Goal: Information Seeking & Learning: Learn about a topic

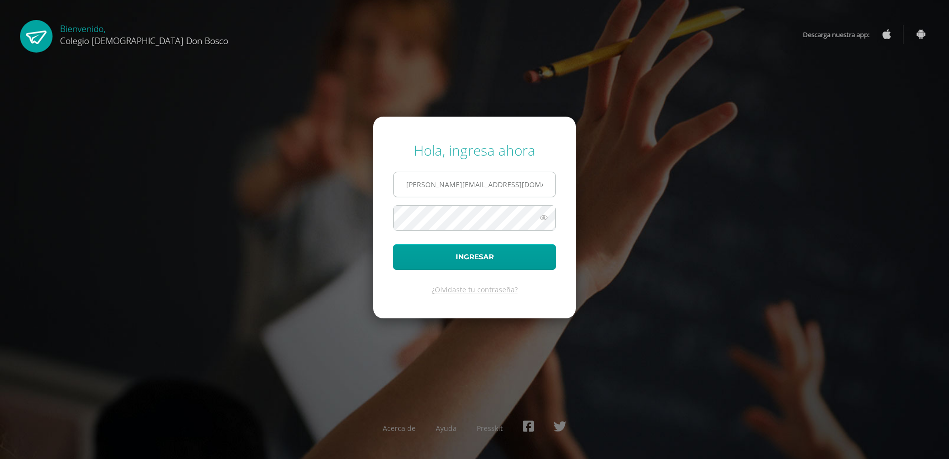
type input "[PERSON_NAME][EMAIL_ADDRESS][DOMAIN_NAME]"
click at [393, 244] on button "Ingresar" at bounding box center [474, 257] width 163 height 26
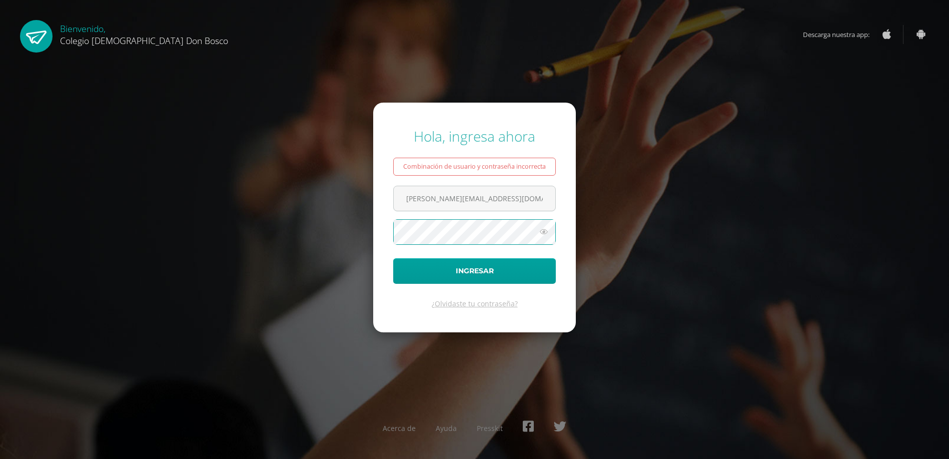
click at [393, 258] on button "Ingresar" at bounding box center [474, 271] width 163 height 26
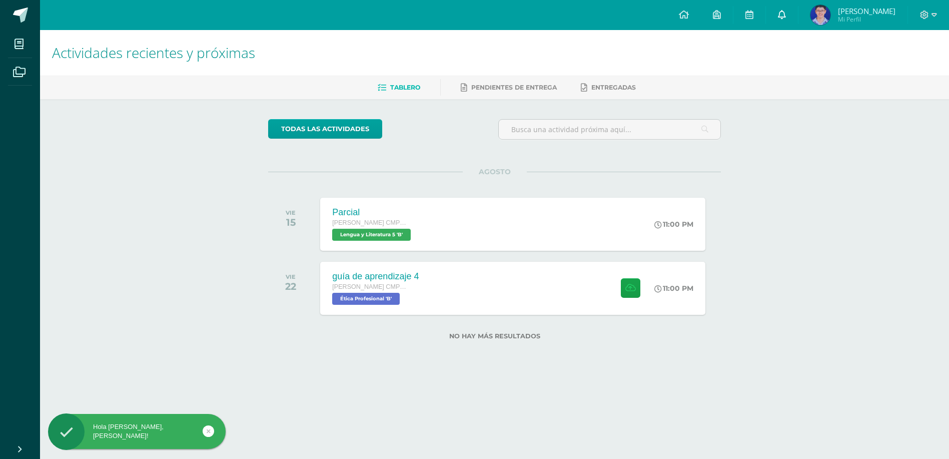
click at [798, 17] on link at bounding box center [782, 15] width 32 height 30
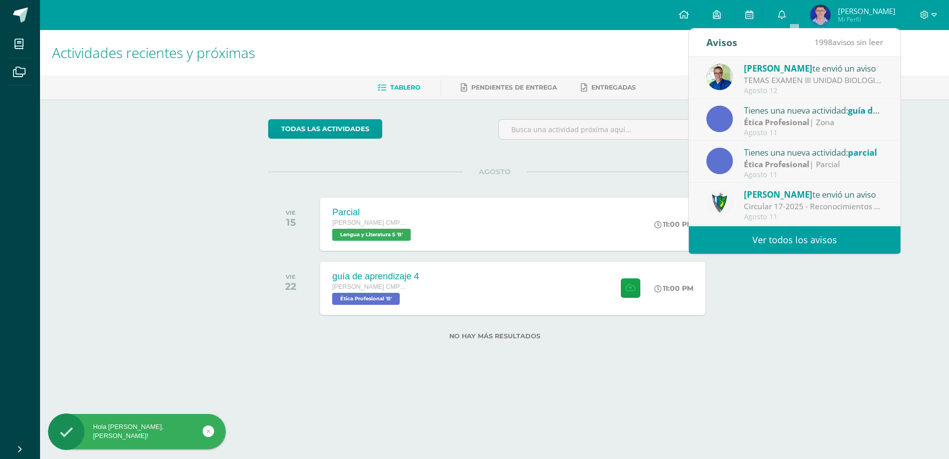
click at [642, 72] on h1 "Actividades recientes y próximas" at bounding box center [494, 53] width 885 height 46
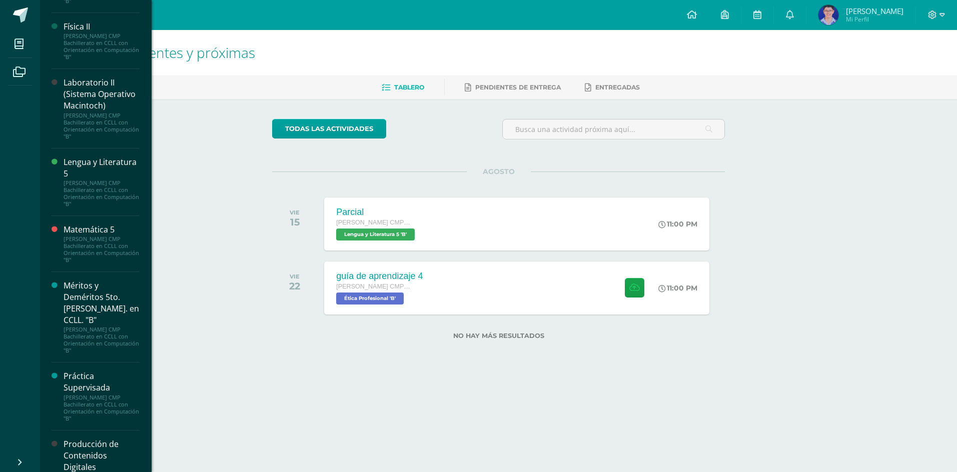
scroll to position [800, 0]
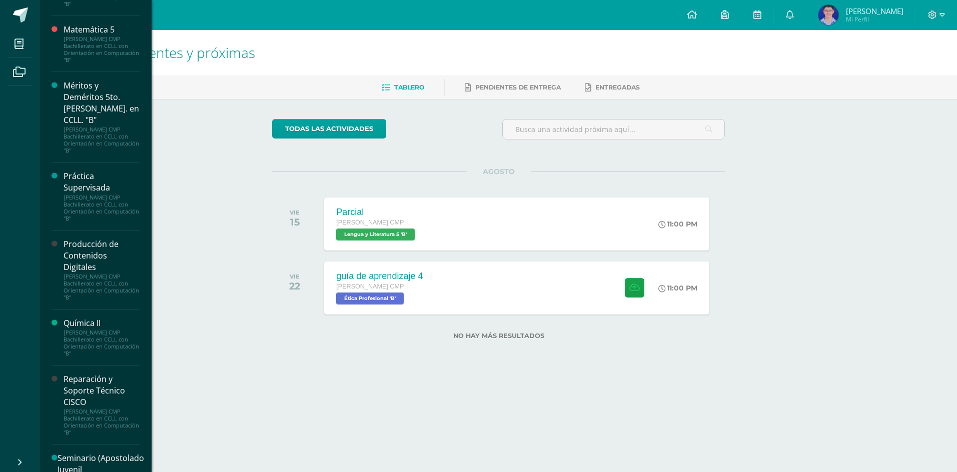
click at [121, 279] on link "Producción de Contenidos Digitales Quinto Bachillerato CMP Bachillerato en CCLL…" at bounding box center [102, 270] width 76 height 63
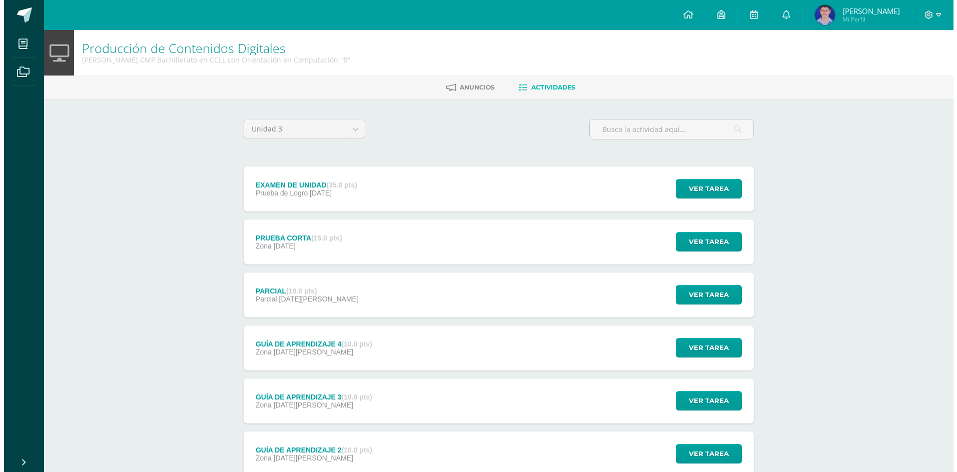
scroll to position [100, 0]
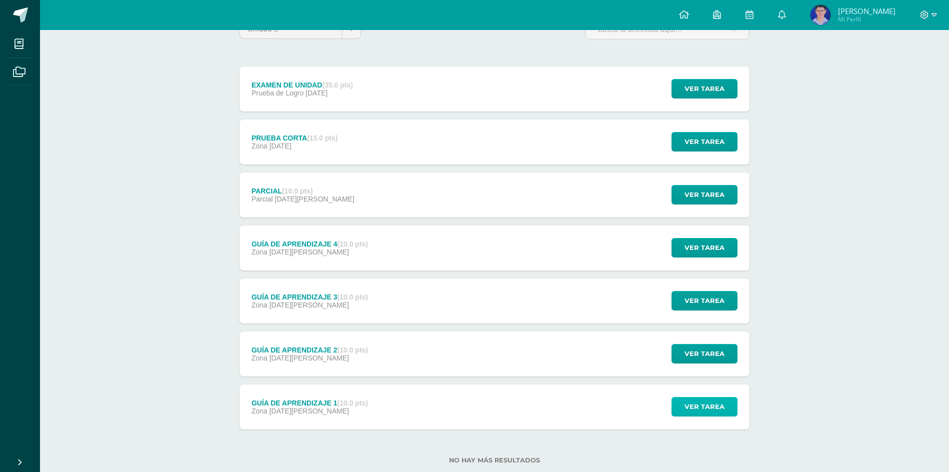
click at [713, 413] on span "Ver tarea" at bounding box center [705, 407] width 40 height 19
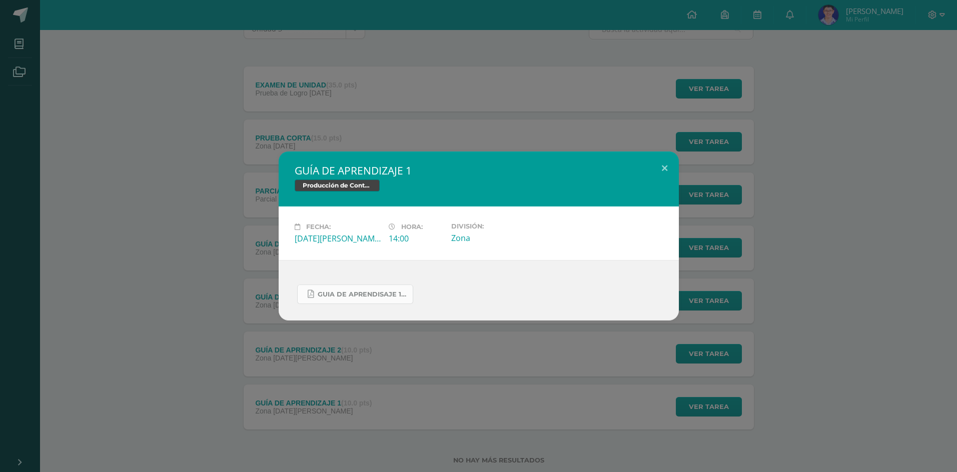
click at [361, 294] on span "Guia de aprendisaje 1 unidad 3.pdf" at bounding box center [363, 295] width 90 height 8
click at [656, 164] on button at bounding box center [664, 169] width 29 height 34
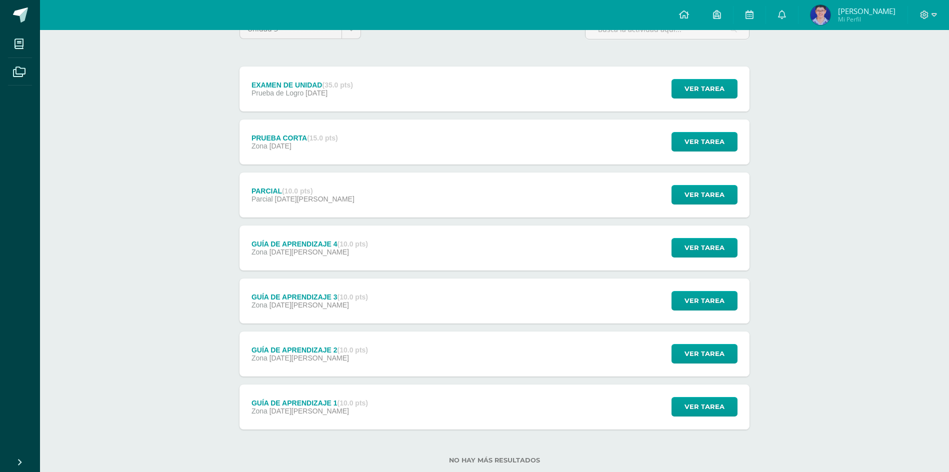
click at [338, 370] on div "GUÍA DE APRENDIZAJE 2 (10.0 pts) Zona 09 de Junio" at bounding box center [310, 354] width 141 height 45
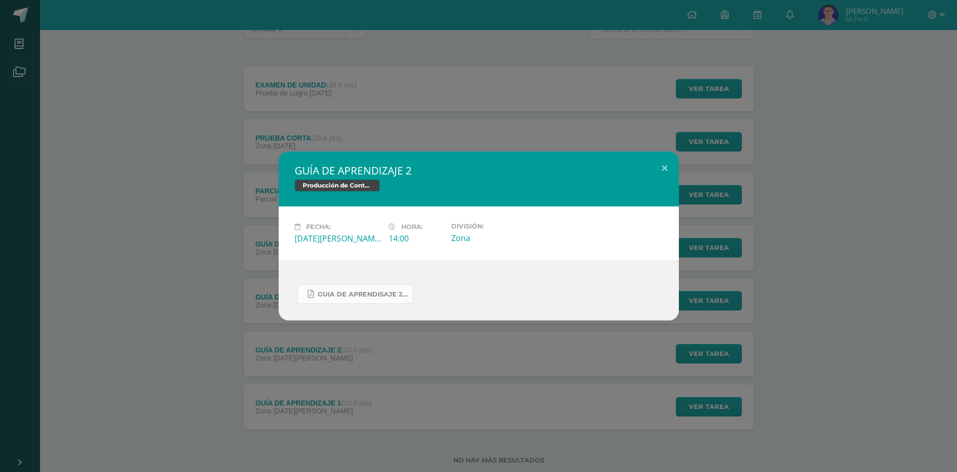
click at [334, 293] on span "Guia de aprendisaje 2 unidad 3.pdf" at bounding box center [363, 295] width 90 height 8
click at [674, 171] on button at bounding box center [664, 169] width 29 height 34
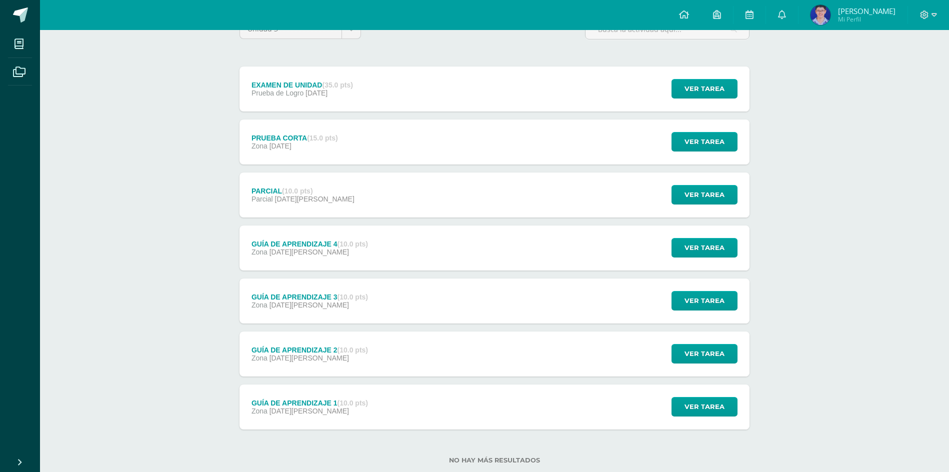
click at [454, 319] on div "GUÍA DE APRENDIZAJE 3 (10.0 pts) Zona 16 de Junio Ver tarea GUÍA DE APRENDIZAJE…" at bounding box center [495, 301] width 510 height 45
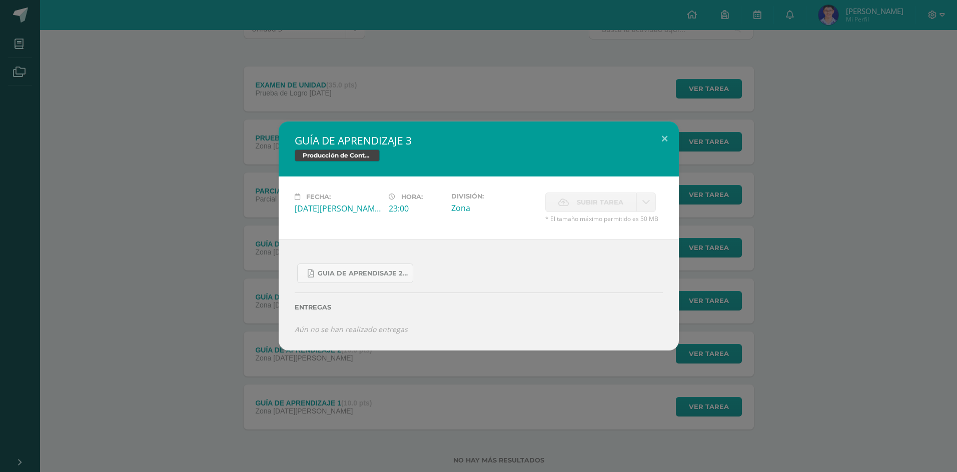
drag, startPoint x: 386, startPoint y: 261, endPoint x: 401, endPoint y: 247, distance: 20.5
click at [398, 249] on div "Guia de aprendisaje 2 unidad 3.pdf Entregas Aún no se han realizado entregas ¿D…" at bounding box center [479, 294] width 400 height 111
click at [368, 282] on link "Guia de aprendisaje 2 unidad 3.pdf" at bounding box center [355, 274] width 116 height 20
drag, startPoint x: 277, startPoint y: 100, endPoint x: 293, endPoint y: 125, distance: 29.7
click at [277, 101] on div "GUÍA DE APRENDIZAJE 3 Producción de Contenidos Digitales Fecha: Lunes 16 de Jun…" at bounding box center [478, 236] width 957 height 472
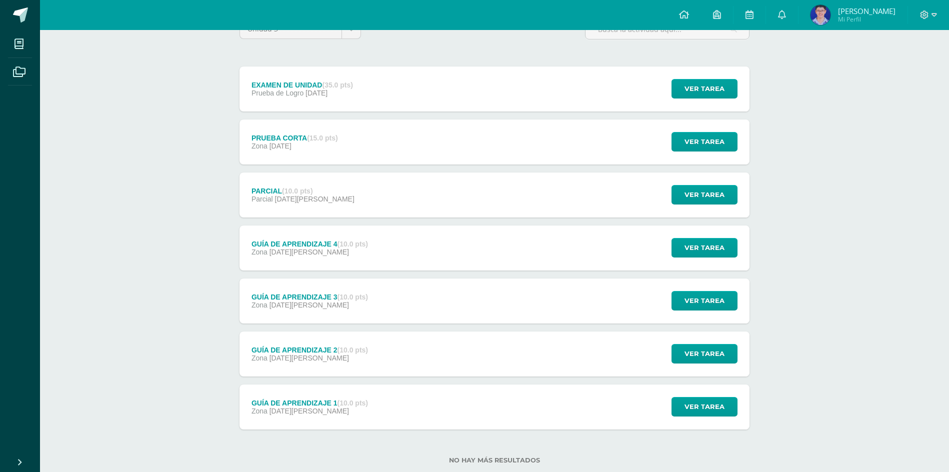
click at [437, 251] on div "GUÍA DE APRENDIZAJE 4 (10.0 pts) Zona 14 de Julio Ver tarea GUÍA DE APRENDIZAJE…" at bounding box center [495, 248] width 510 height 45
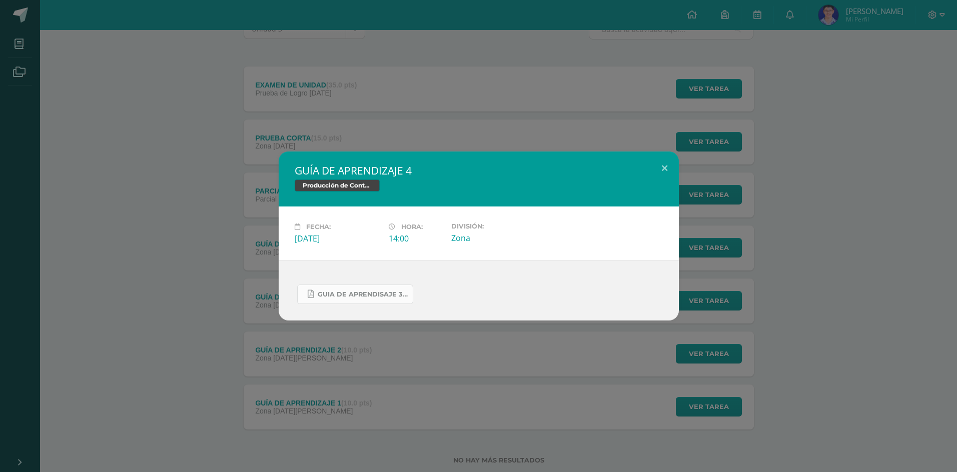
click at [367, 300] on link "Guia de aprendisaje 3 unidad 3.pdf" at bounding box center [355, 295] width 116 height 20
